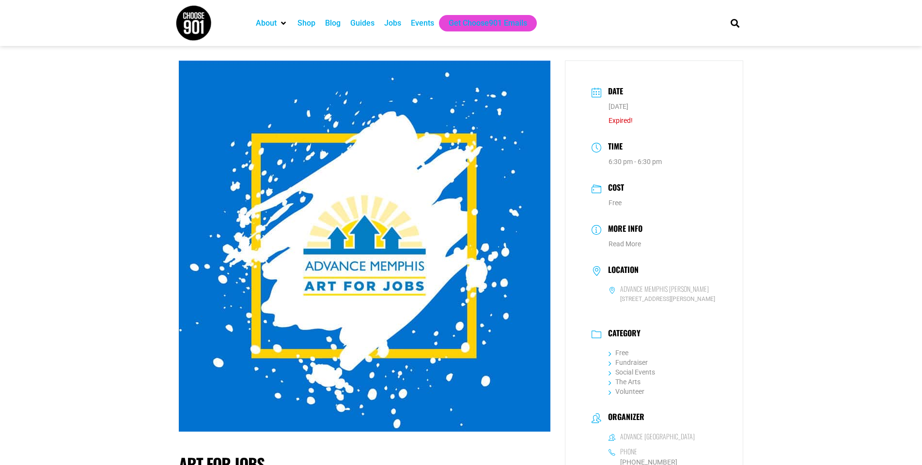
click at [386, 24] on div "Jobs" at bounding box center [392, 23] width 17 height 12
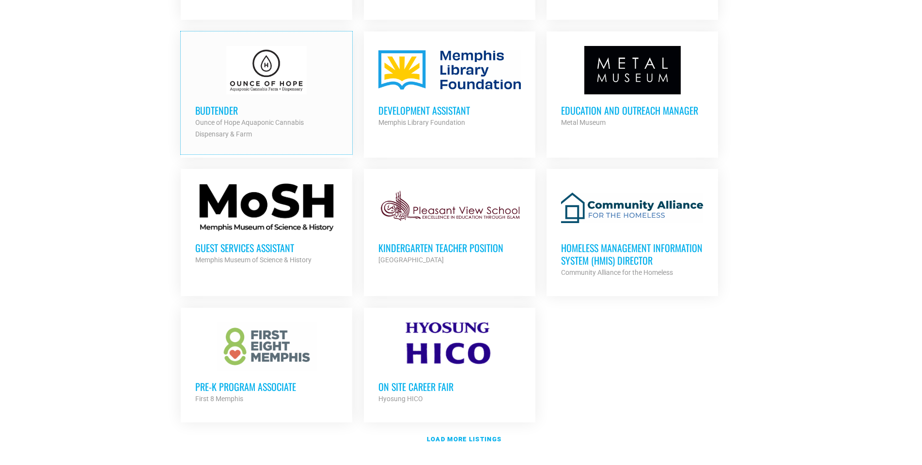
scroll to position [1017, 0]
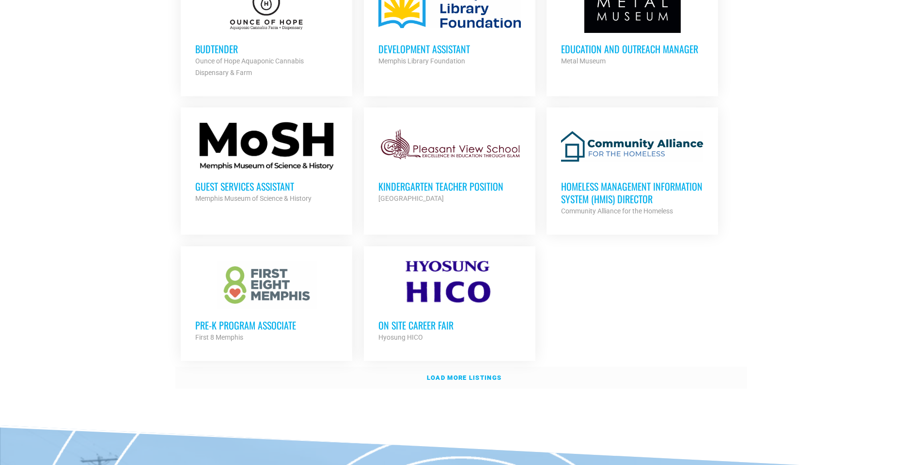
click at [476, 376] on strong "Load more listings" at bounding box center [464, 377] width 75 height 7
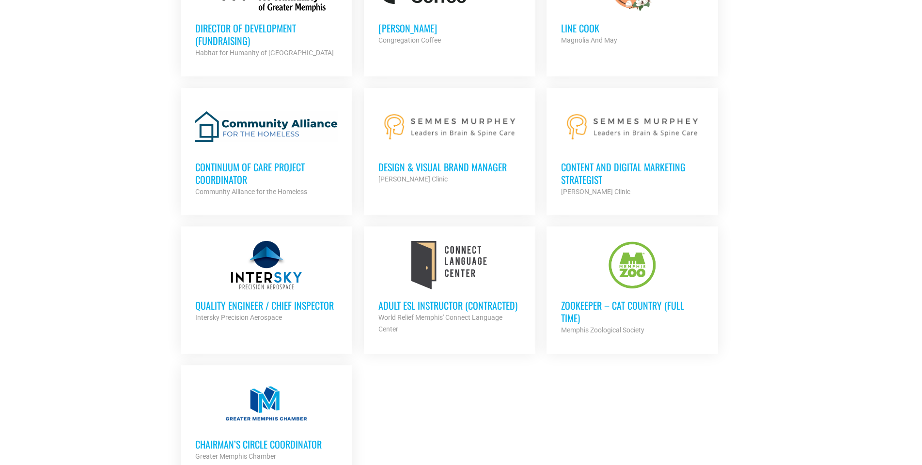
scroll to position [1937, 0]
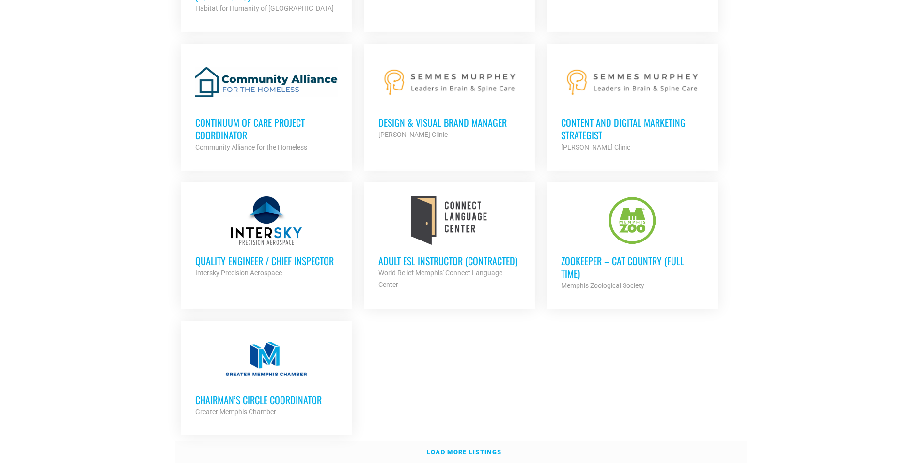
click at [479, 442] on link "Load more listings" at bounding box center [460, 453] width 571 height 22
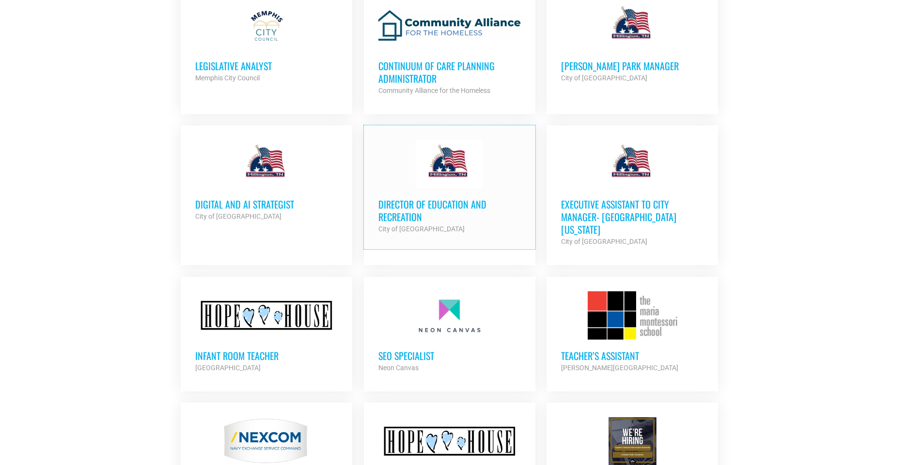
scroll to position [2809, 0]
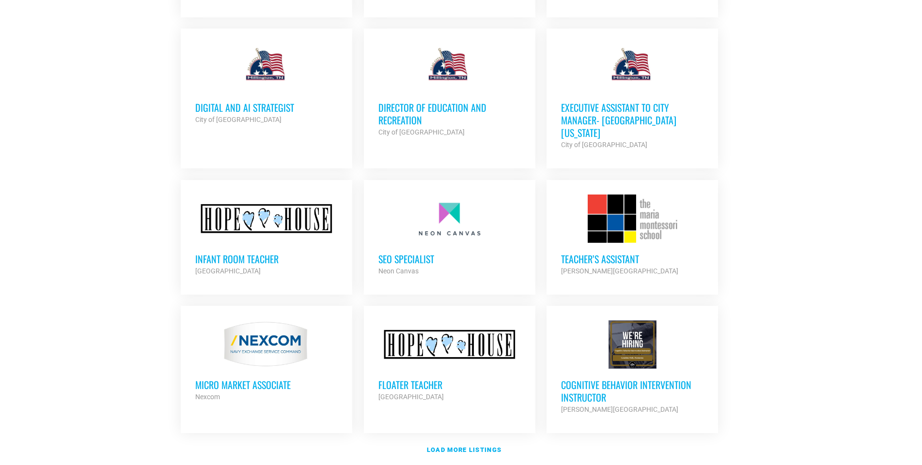
click at [627, 326] on div at bounding box center [632, 345] width 142 height 48
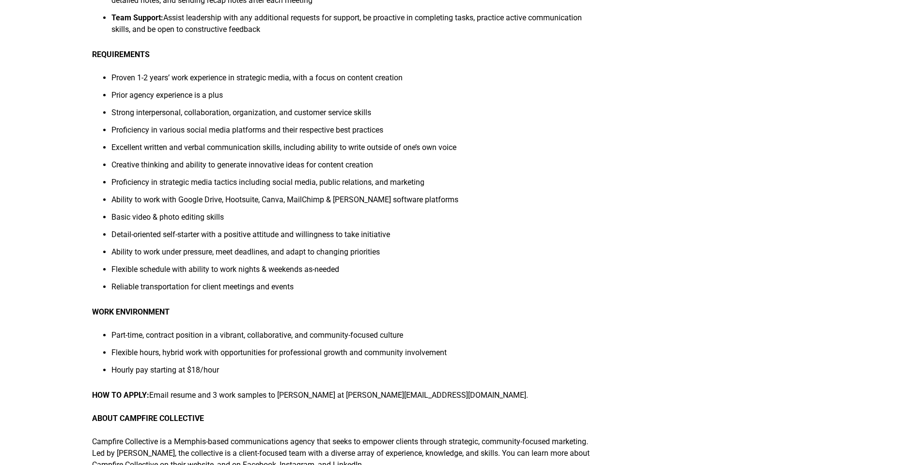
scroll to position [484, 0]
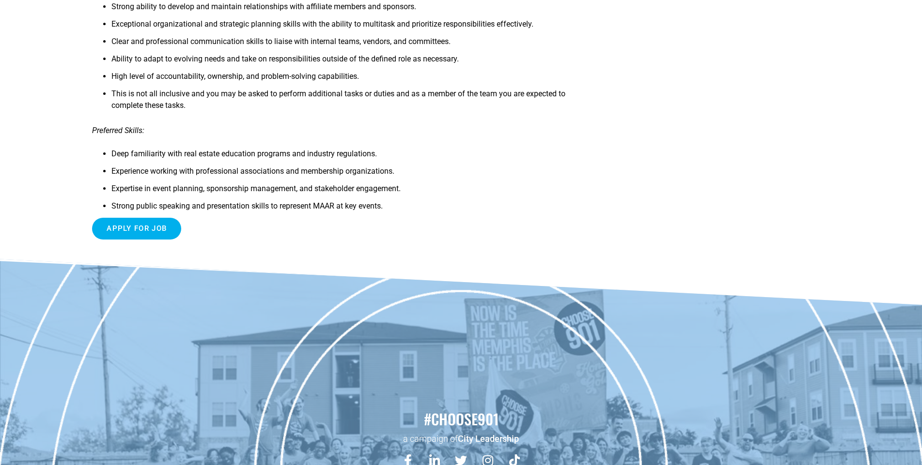
scroll to position [823, 0]
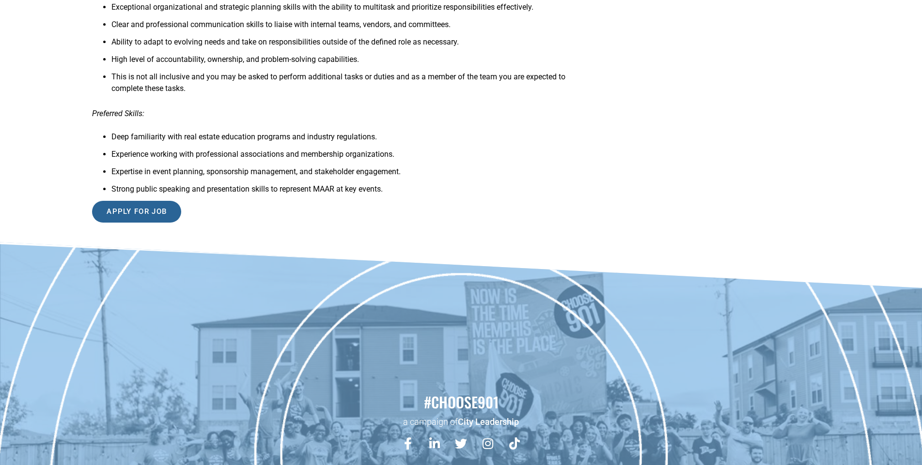
click at [160, 206] on input "Apply for job" at bounding box center [136, 212] width 89 height 22
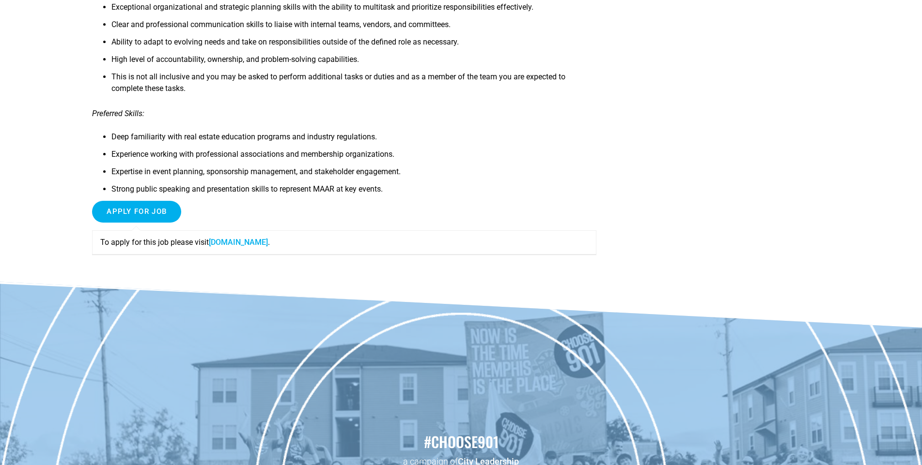
click at [221, 241] on link "www1.jobdiva.com" at bounding box center [238, 242] width 59 height 9
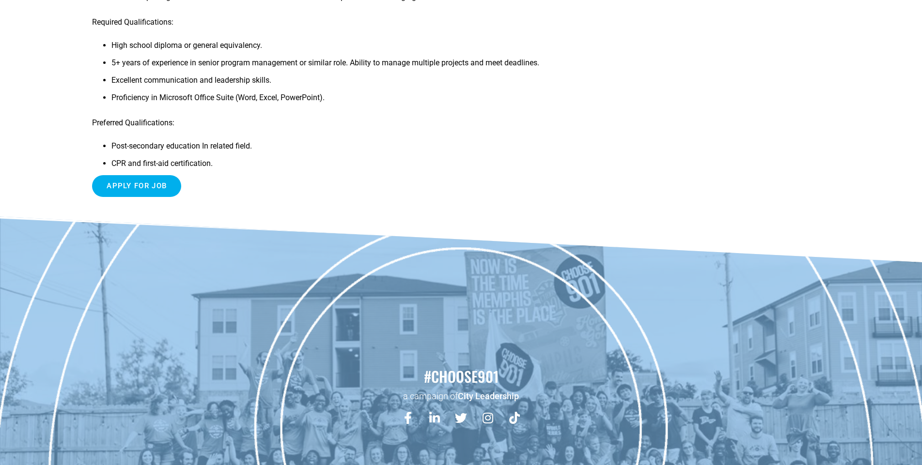
scroll to position [387, 0]
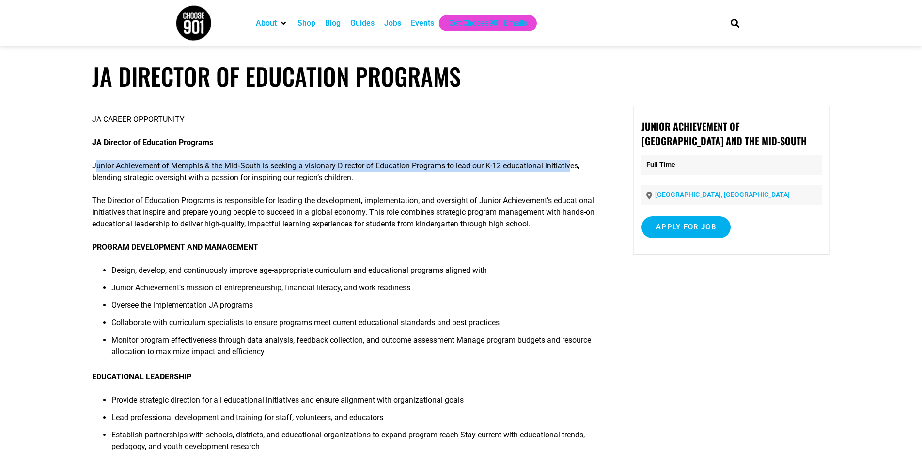
drag, startPoint x: 97, startPoint y: 168, endPoint x: 573, endPoint y: 161, distance: 476.1
click at [573, 161] on p "Junior Achievement of Memphis & the Mid‐South is seeking a visionary Director o…" at bounding box center [344, 171] width 504 height 23
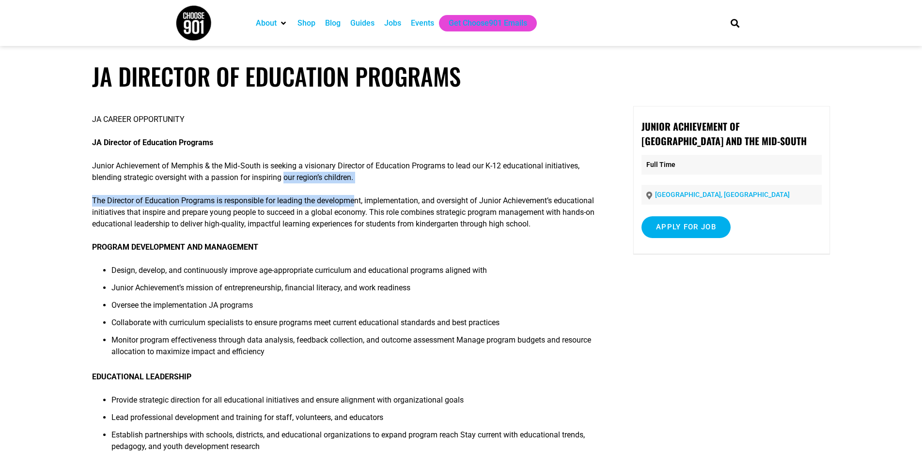
drag, startPoint x: 285, startPoint y: 177, endPoint x: 355, endPoint y: 203, distance: 74.3
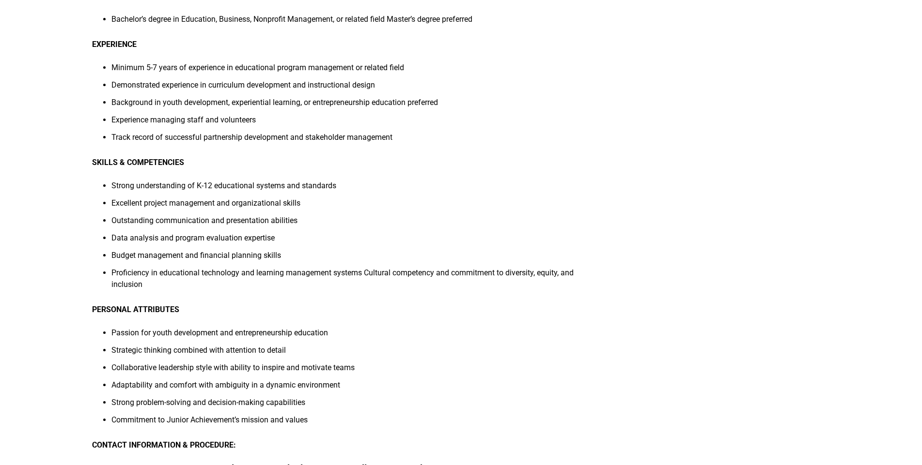
scroll to position [872, 0]
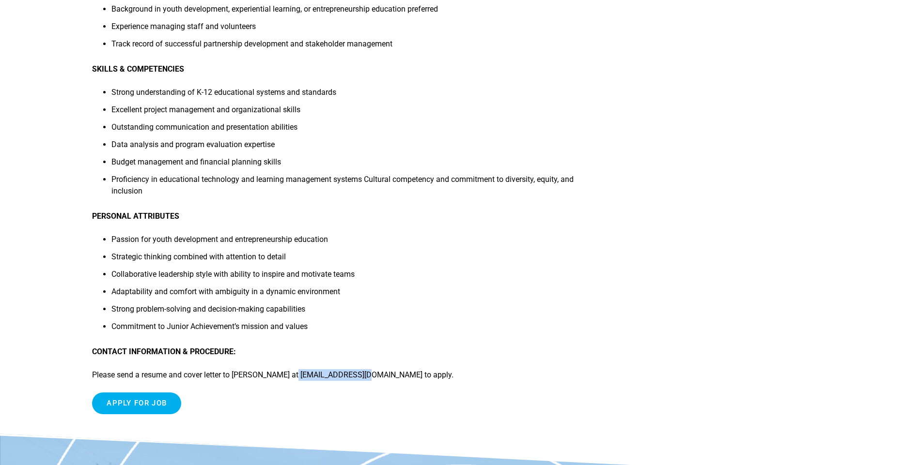
drag, startPoint x: 285, startPoint y: 375, endPoint x: 354, endPoint y: 374, distance: 68.8
click at [354, 374] on p "Please send a resume and cover letter to Kesha C. Ivy at kivy@jamemphis.org to …" at bounding box center [344, 375] width 504 height 12
copy p "kivy@jamemphis.org"
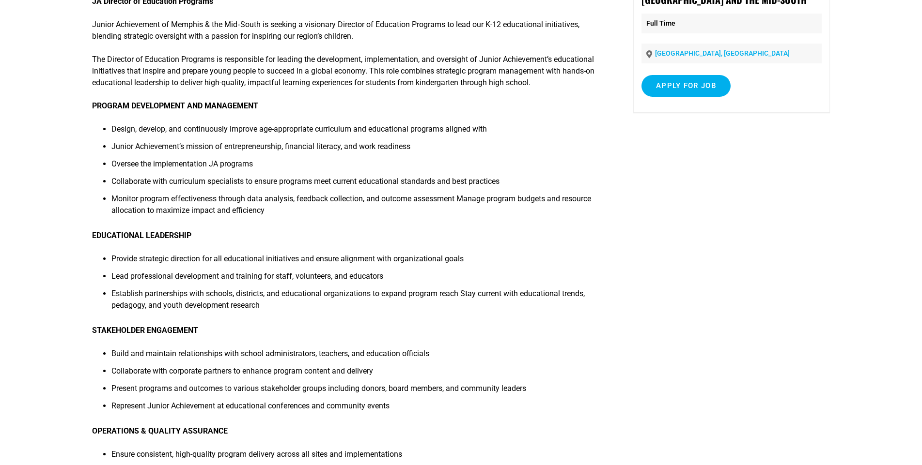
scroll to position [0, 0]
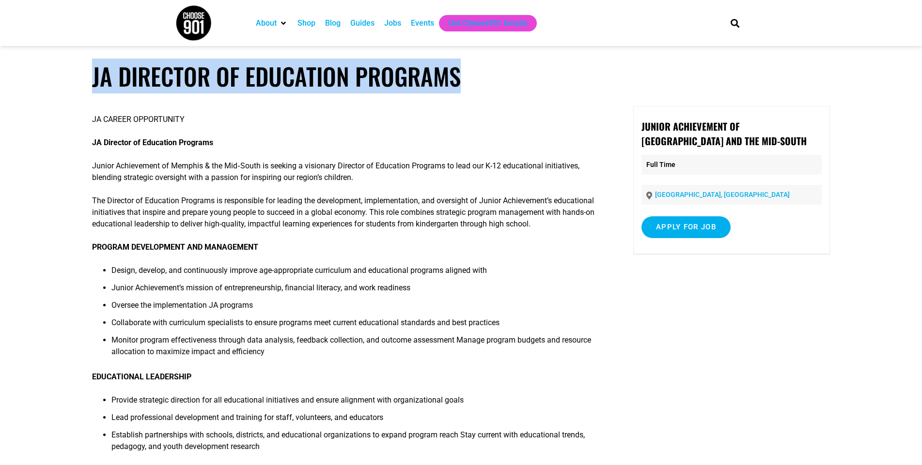
drag, startPoint x: 479, startPoint y: 79, endPoint x: 90, endPoint y: 81, distance: 389.3
copy h1 "JA Director of Education Programs"
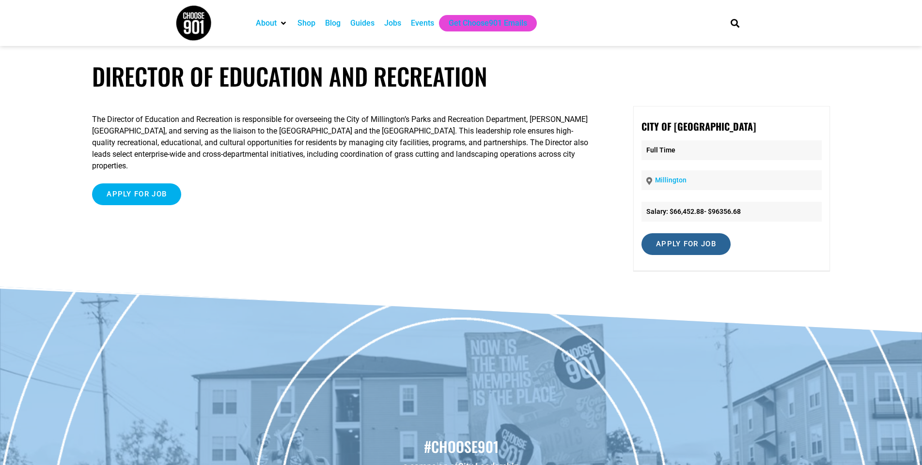
click at [656, 245] on input "Apply for job" at bounding box center [685, 244] width 89 height 22
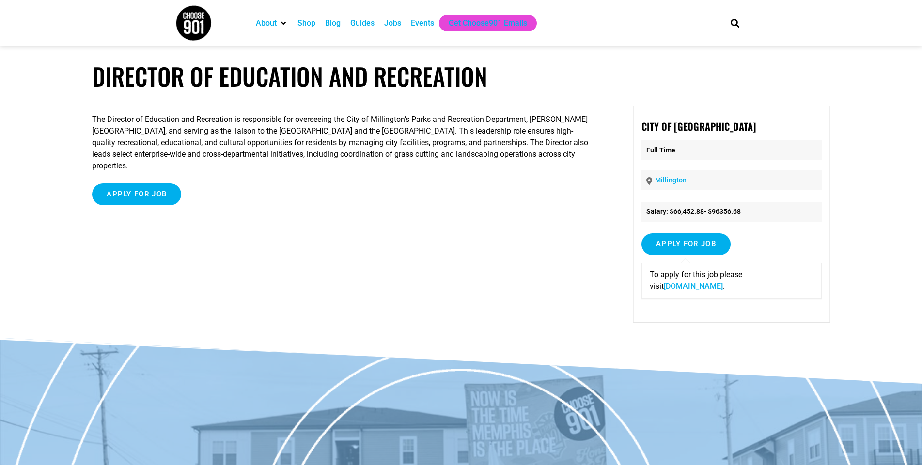
click at [689, 288] on link "[DOMAIN_NAME]" at bounding box center [692, 286] width 59 height 9
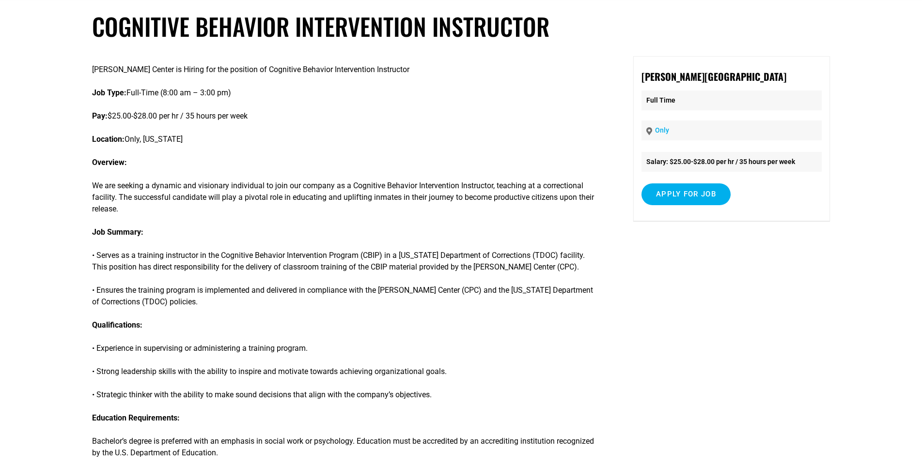
scroll to position [48, 0]
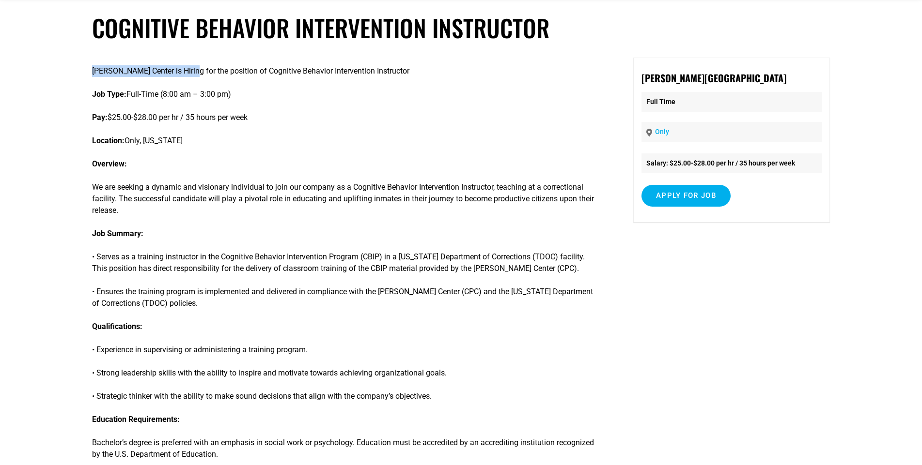
drag, startPoint x: 94, startPoint y: 68, endPoint x: 190, endPoint y: 69, distance: 95.9
click at [190, 69] on p "[PERSON_NAME] Center is Hiring for the position of Cognitive Behavior Intervent…" at bounding box center [344, 71] width 504 height 12
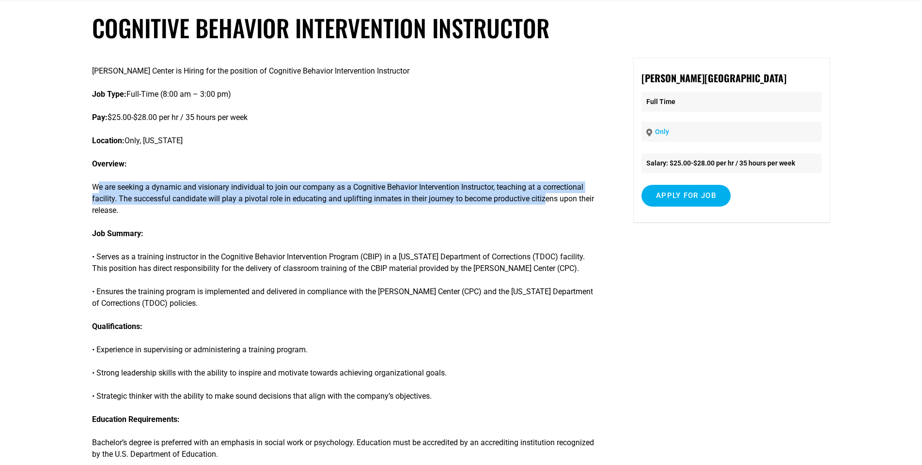
drag, startPoint x: 101, startPoint y: 189, endPoint x: 546, endPoint y: 202, distance: 445.2
click at [546, 202] on p "We are seeking a dynamic and visionary individual to join our company as a Cogn…" at bounding box center [344, 199] width 504 height 35
